Goal: Obtain resource: Download file/media

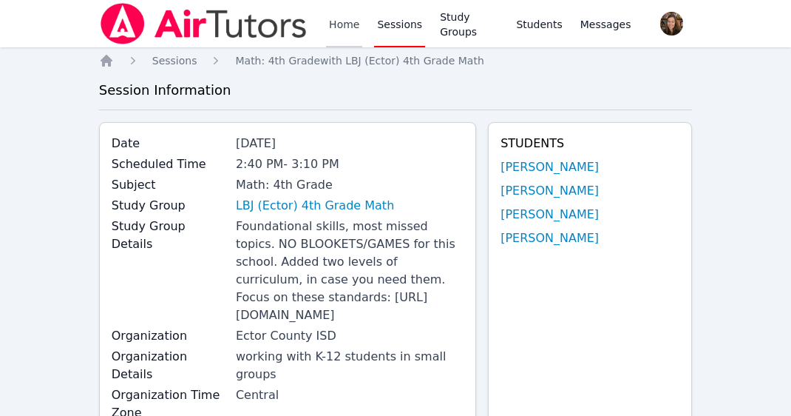
click at [349, 23] on link "Home" at bounding box center [344, 23] width 36 height 47
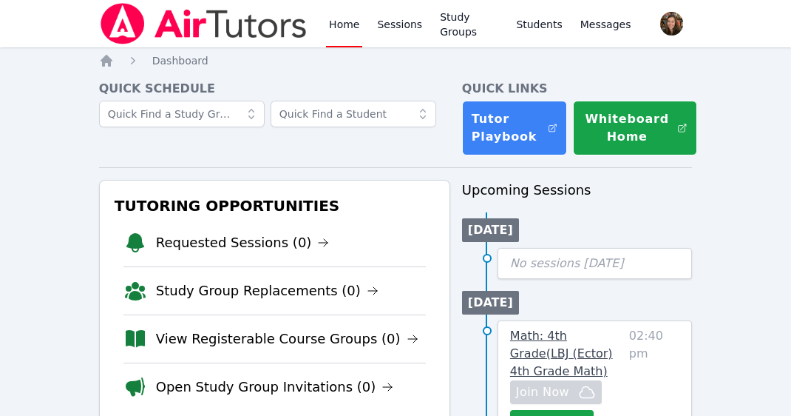
click at [544, 334] on span "Math: 4th Grade ( LBJ (Ector) 4th Grade Math )" at bounding box center [561, 353] width 103 height 50
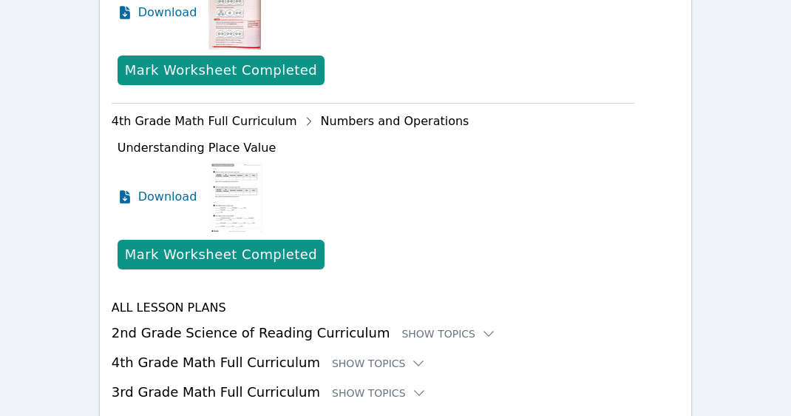
scroll to position [1189, 0]
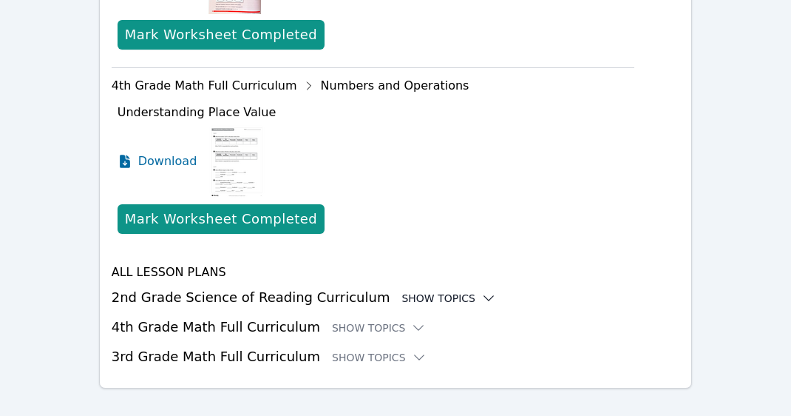
click at [481, 291] on icon at bounding box center [488, 298] width 15 height 15
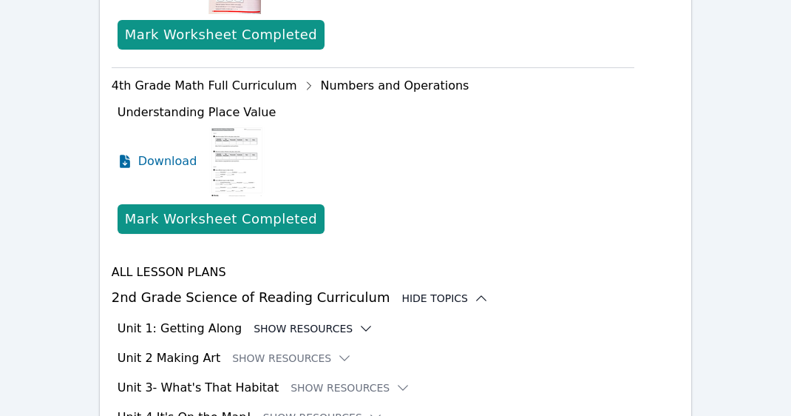
click at [323, 321] on button "Show Resources" at bounding box center [314, 328] width 120 height 15
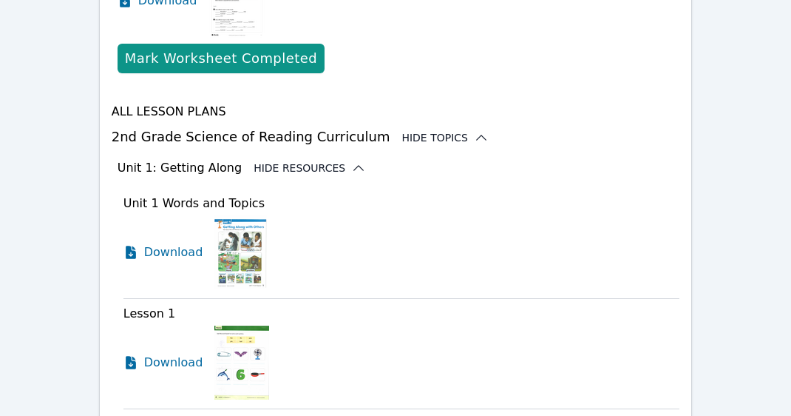
scroll to position [1384, 0]
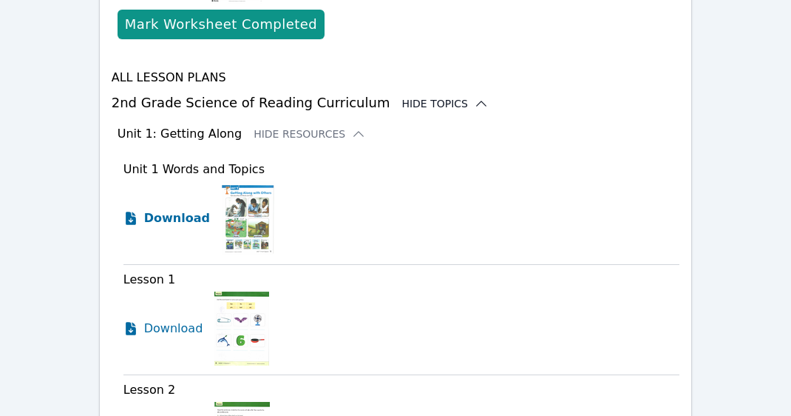
click at [172, 209] on span "Download" at bounding box center [177, 218] width 66 height 18
click at [615, 231] on div "Download" at bounding box center [402, 218] width 557 height 74
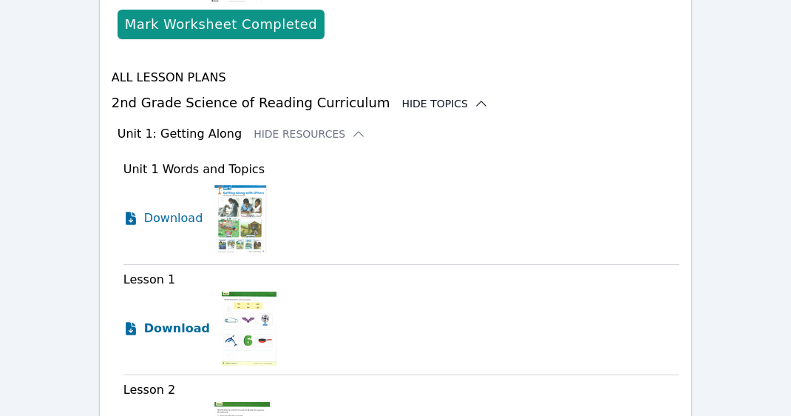
click at [171, 320] on span "Download" at bounding box center [177, 329] width 66 height 18
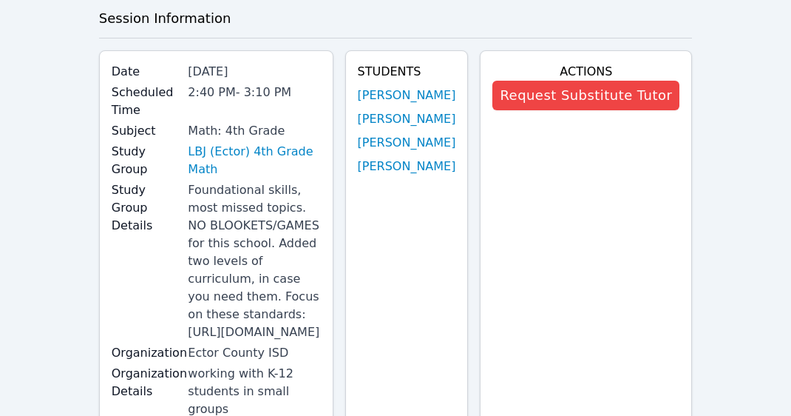
scroll to position [0, 0]
